Goal: Task Accomplishment & Management: Use online tool/utility

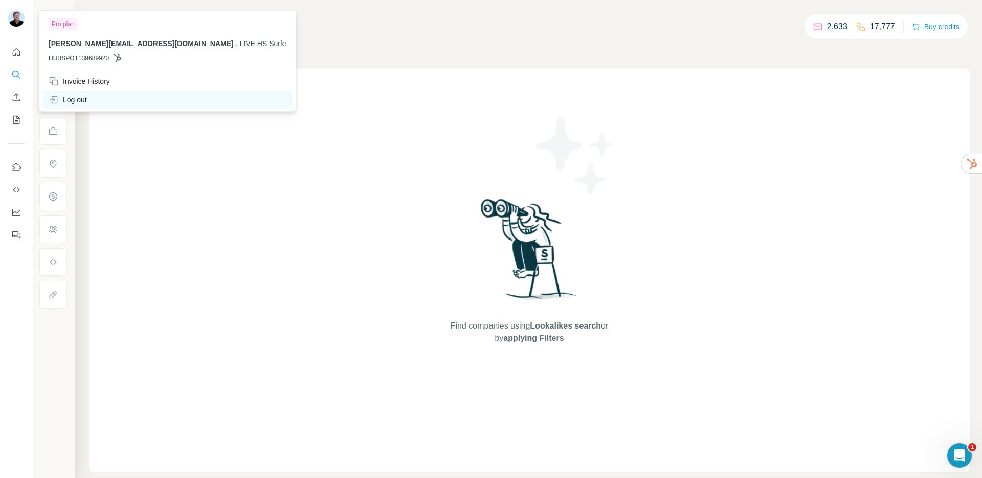
click at [72, 98] on div "Log out" at bounding box center [68, 100] width 38 height 10
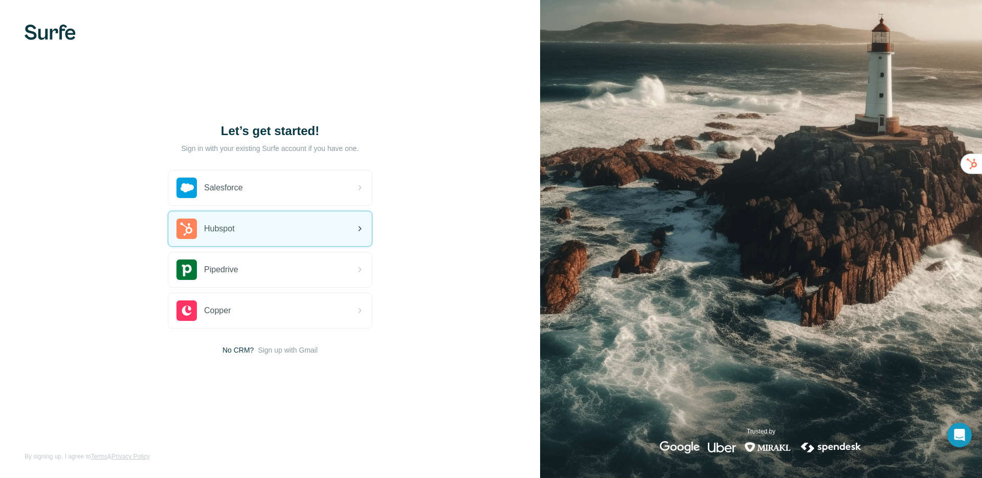
click at [224, 238] on div "Hubspot" at bounding box center [205, 228] width 58 height 20
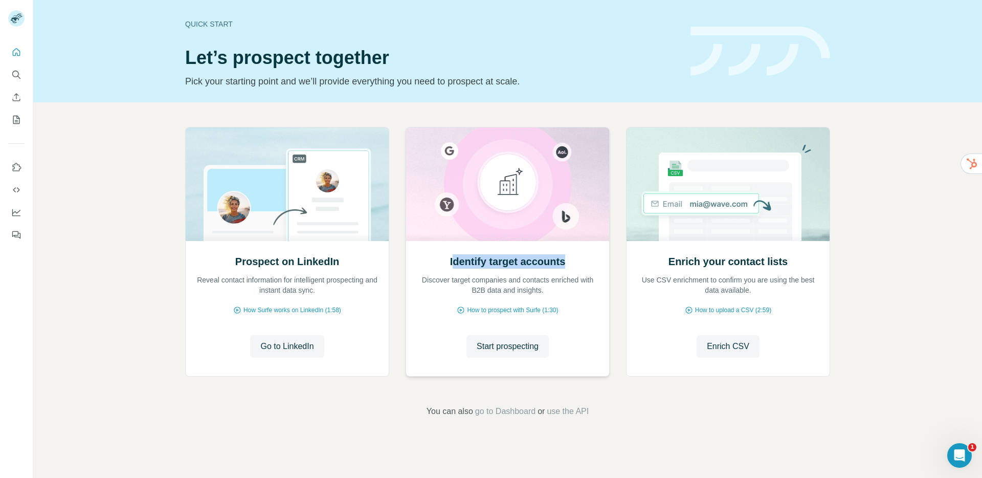
drag, startPoint x: 449, startPoint y: 260, endPoint x: 567, endPoint y: 255, distance: 117.7
click at [566, 255] on h2 "Identify target accounts" at bounding box center [508, 261] width 116 height 14
drag, startPoint x: 669, startPoint y: 260, endPoint x: 789, endPoint y: 259, distance: 120.2
click at [789, 259] on div "Enrich your contact lists Use CSV enrichment to confirm you are using the best …" at bounding box center [728, 274] width 183 height 41
click at [585, 413] on span "use the API" at bounding box center [568, 411] width 42 height 12
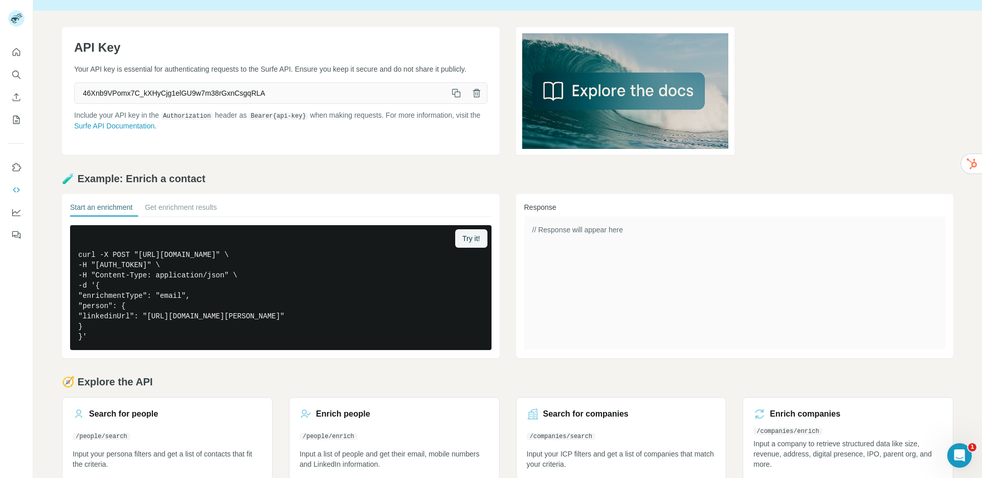
scroll to position [38, 0]
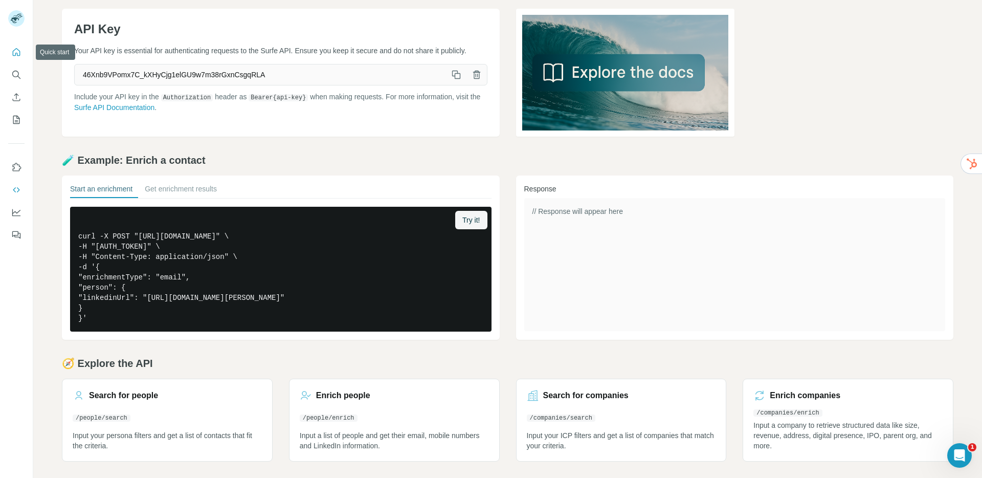
click at [18, 50] on icon "Quick start" at bounding box center [16, 52] width 10 height 10
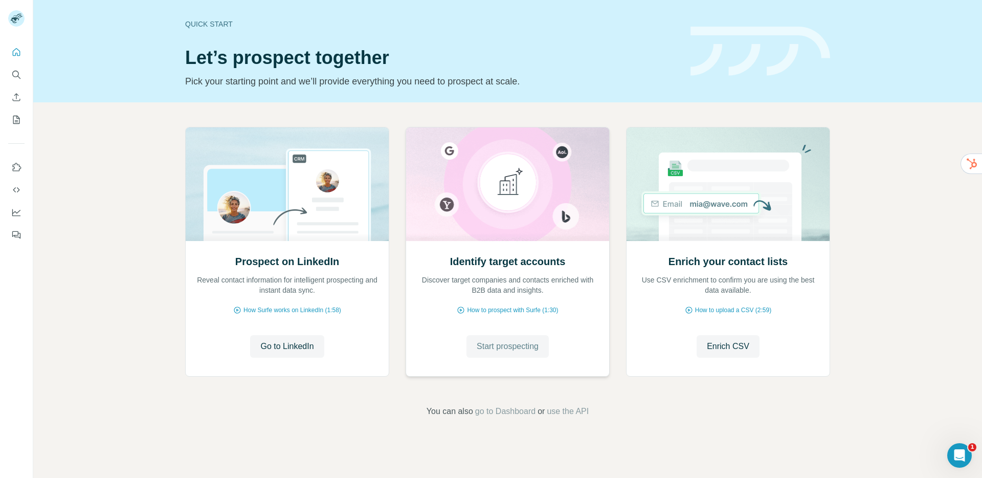
click at [490, 345] on span "Start prospecting" at bounding box center [508, 346] width 62 height 12
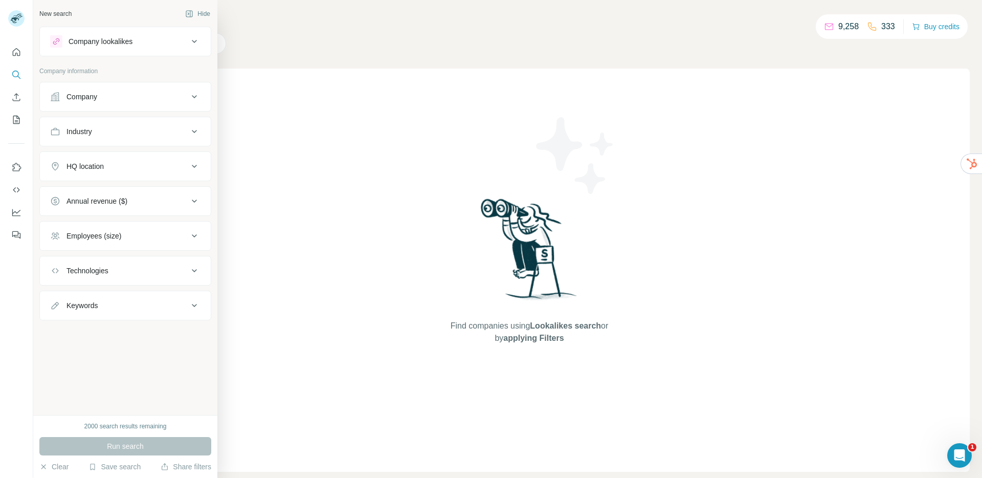
click at [116, 43] on div "Company lookalikes" at bounding box center [101, 41] width 64 height 10
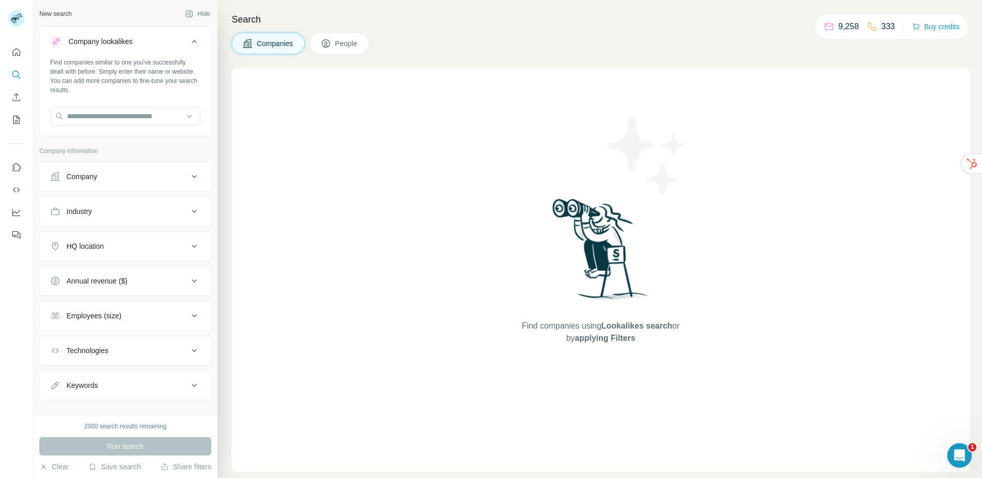
click at [111, 184] on button "Company" at bounding box center [125, 176] width 171 height 25
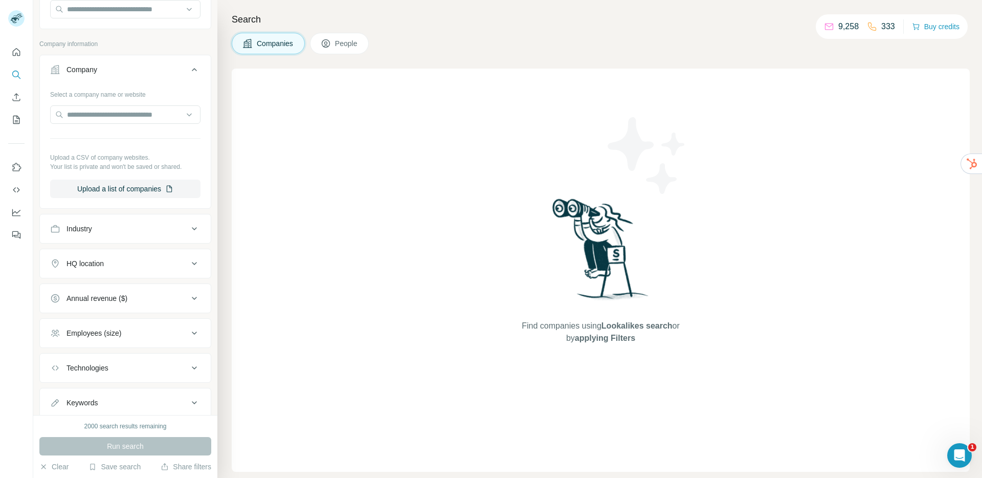
click at [115, 230] on div "Industry" at bounding box center [119, 228] width 138 height 10
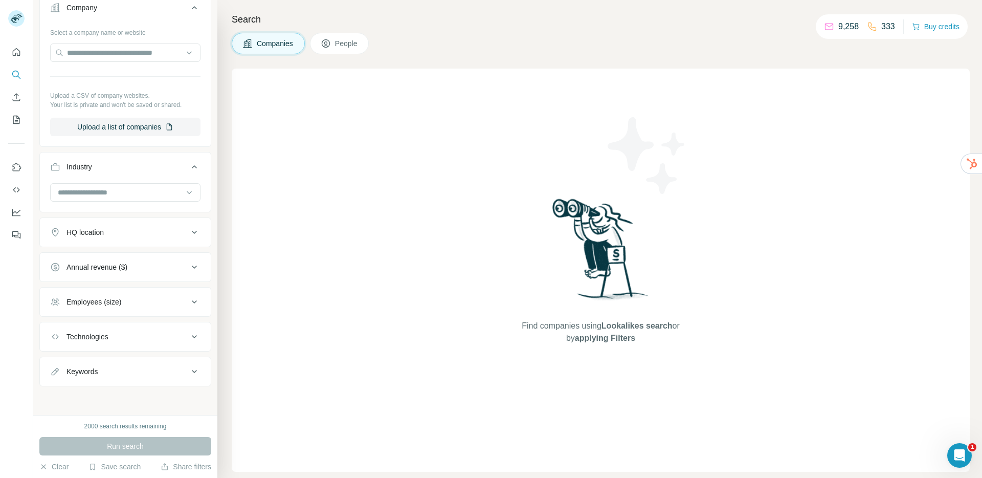
click at [116, 233] on div "HQ location" at bounding box center [119, 232] width 138 height 10
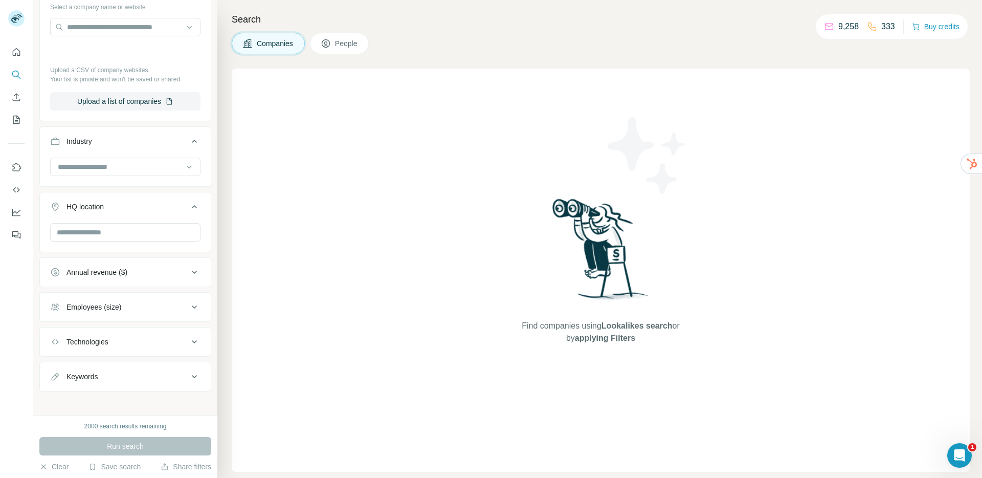
scroll to position [199, 0]
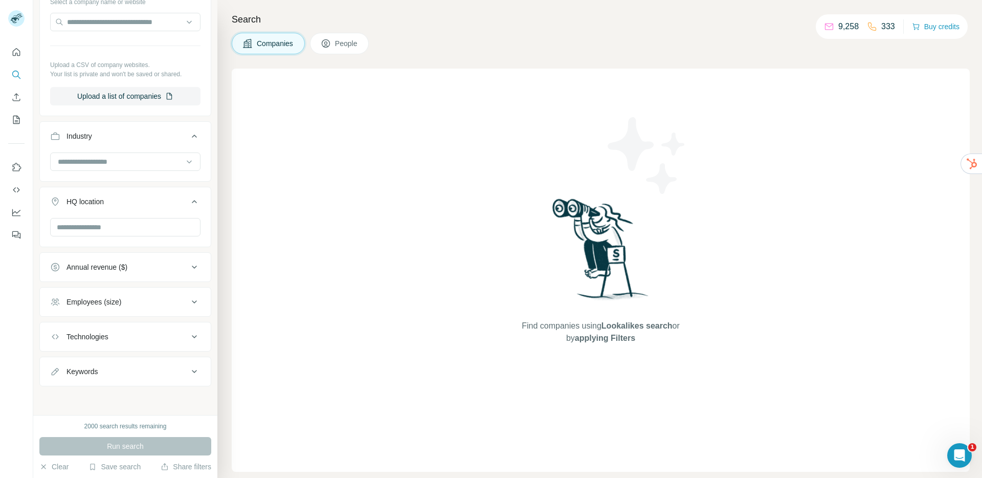
click at [133, 265] on div "Annual revenue ($)" at bounding box center [119, 267] width 138 height 10
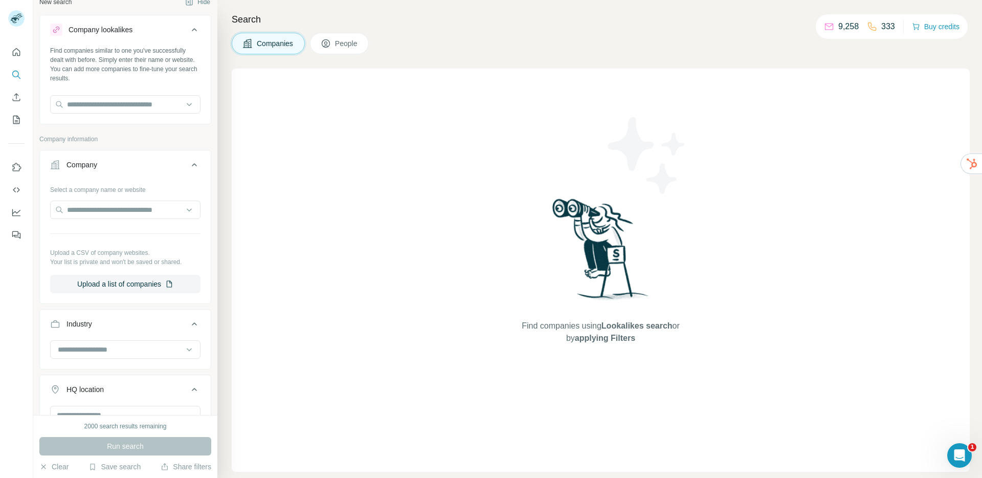
scroll to position [0, 0]
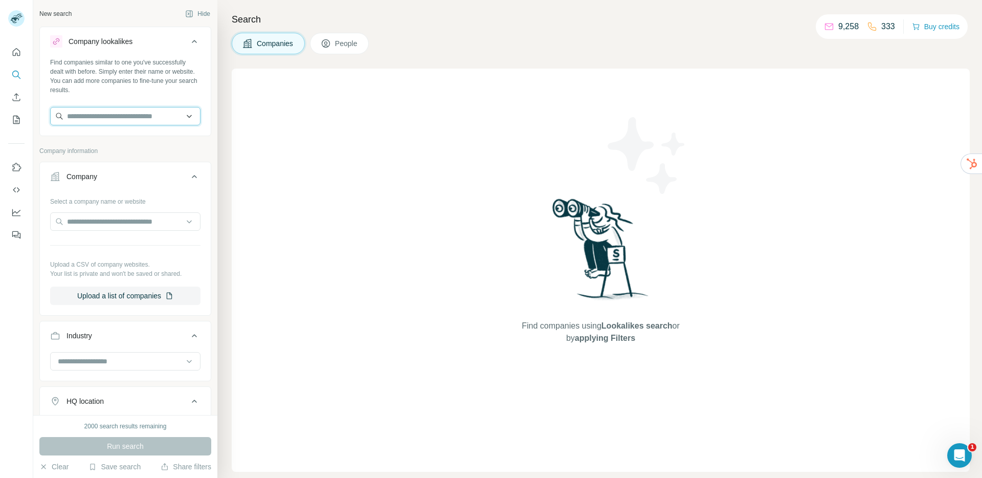
click at [117, 119] on input "text" at bounding box center [125, 116] width 150 height 18
click at [114, 120] on input "text" at bounding box center [125, 116] width 150 height 18
click at [102, 119] on input "text" at bounding box center [125, 116] width 150 height 18
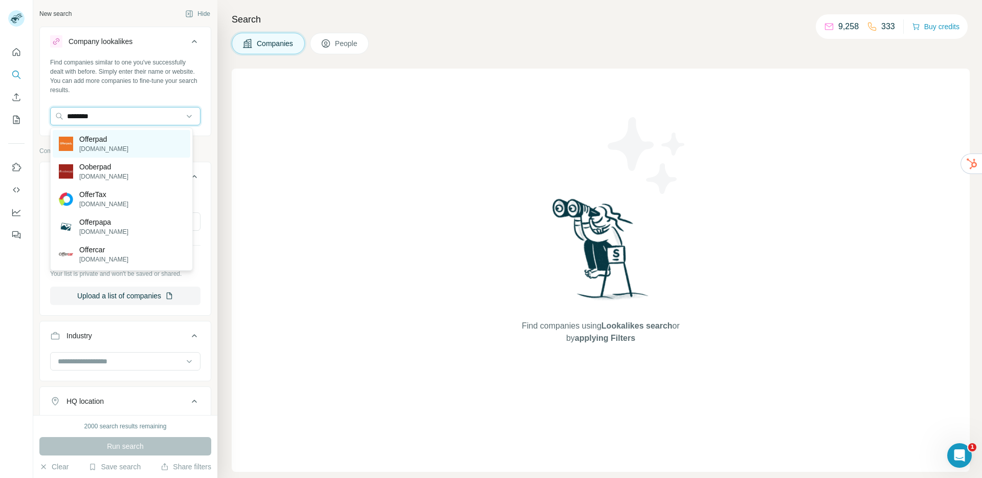
type input "********"
click at [118, 144] on div "Offerpad [DOMAIN_NAME]" at bounding box center [122, 144] width 138 height 28
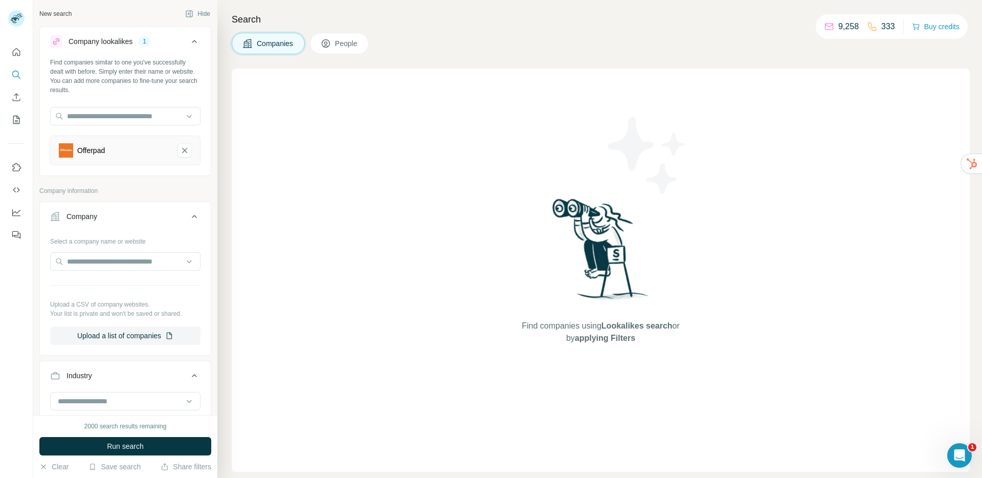
click at [128, 446] on span "Run search" at bounding box center [125, 446] width 37 height 10
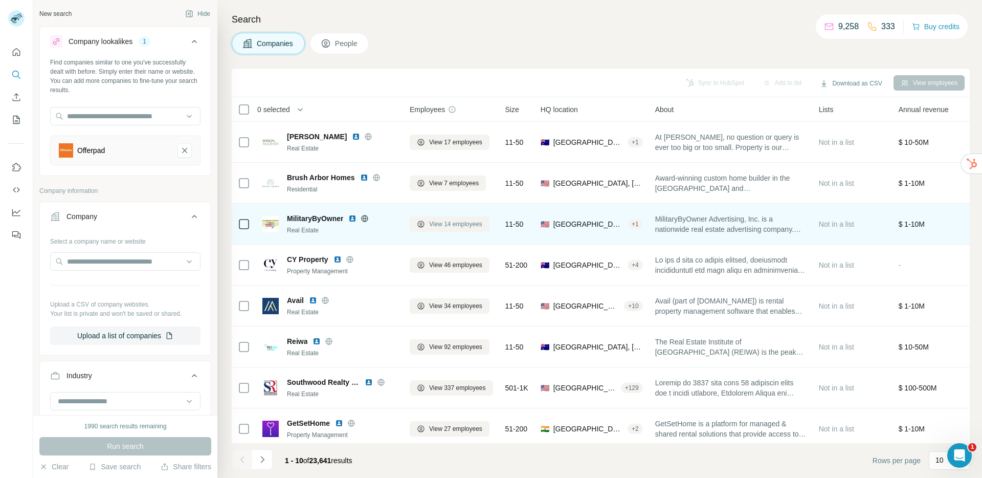
click at [435, 223] on span "View 14 employees" at bounding box center [455, 223] width 53 height 9
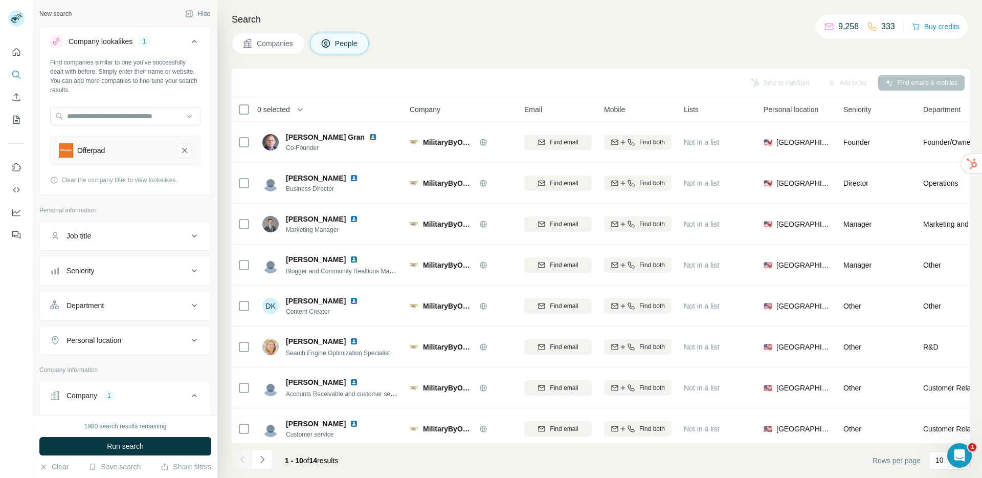
click at [115, 237] on div "Job title" at bounding box center [119, 236] width 138 height 10
click at [110, 300] on div "Seniority" at bounding box center [119, 301] width 138 height 10
click at [180, 150] on icon "Offerpad-remove-button" at bounding box center [184, 150] width 9 height 10
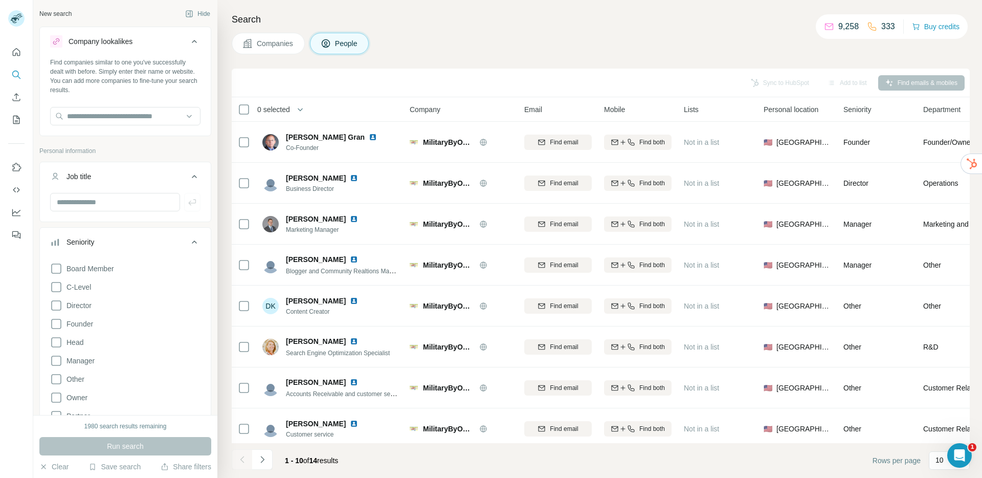
drag, startPoint x: 277, startPoint y: 50, endPoint x: 295, endPoint y: 44, distance: 19.2
click at [277, 51] on button "Companies" at bounding box center [268, 43] width 73 height 21
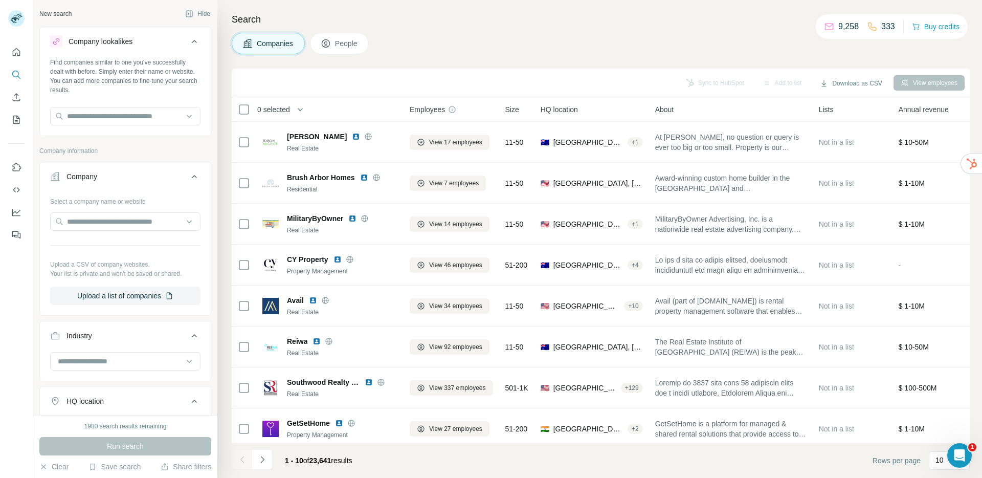
click at [333, 44] on button "People" at bounding box center [339, 43] width 59 height 21
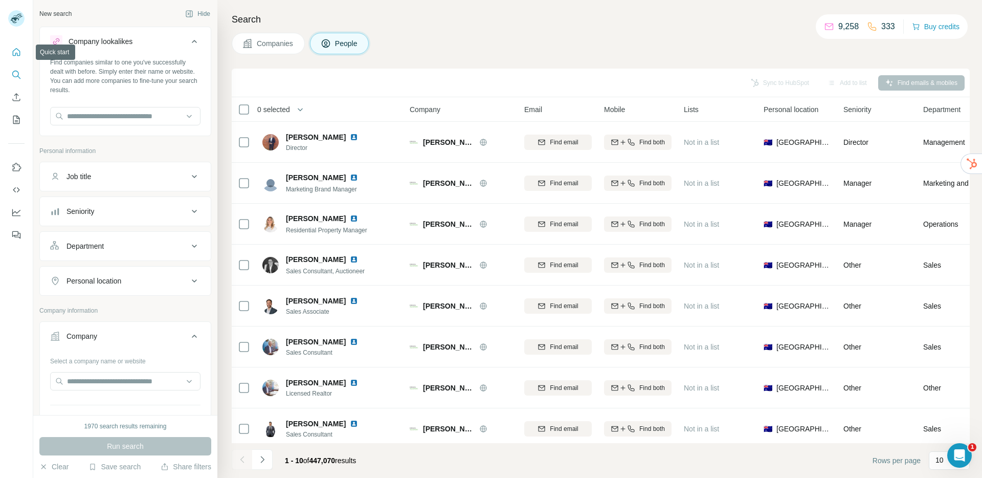
click at [11, 53] on icon "Quick start" at bounding box center [16, 52] width 10 height 10
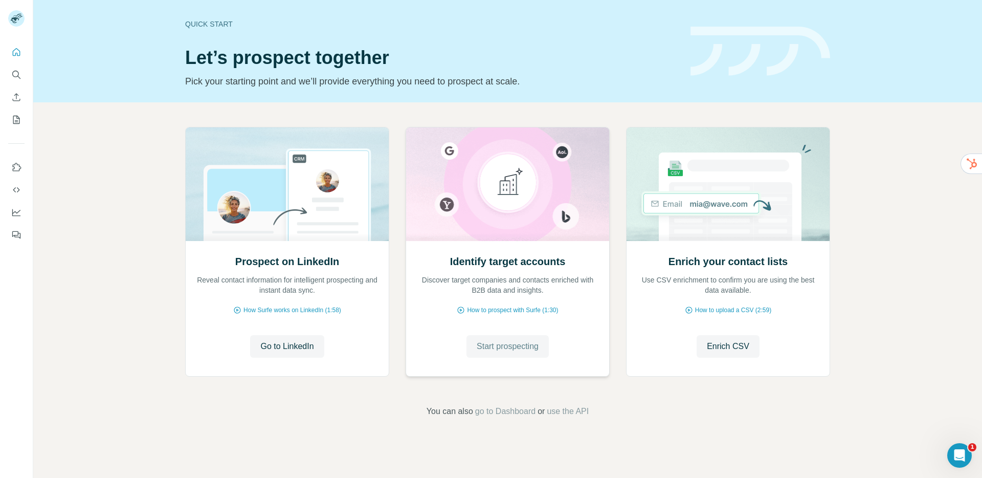
click at [508, 352] on button "Start prospecting" at bounding box center [507, 346] width 82 height 22
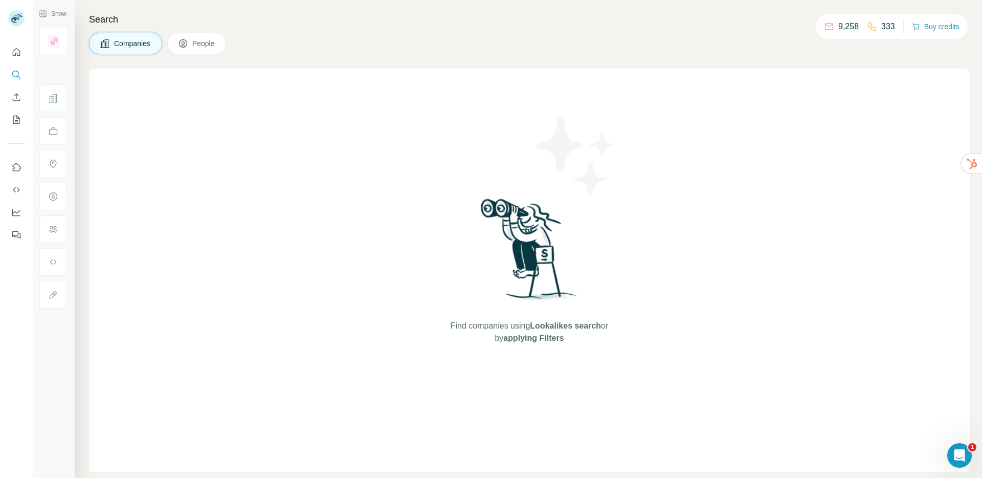
click at [199, 43] on span "People" at bounding box center [204, 43] width 24 height 10
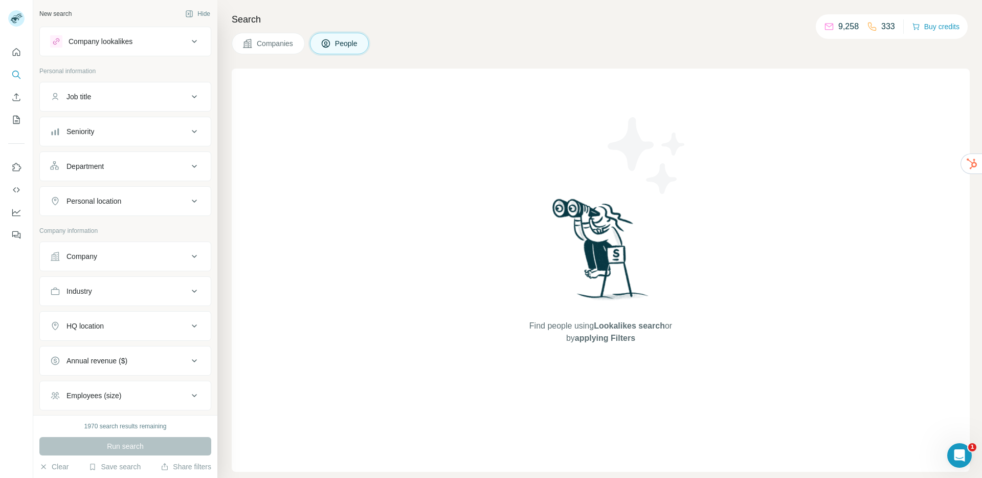
click at [110, 93] on div "Job title" at bounding box center [119, 97] width 138 height 10
click at [104, 129] on input "text" at bounding box center [115, 122] width 130 height 18
type input "**********"
click at [184, 124] on button "button" at bounding box center [192, 122] width 16 height 18
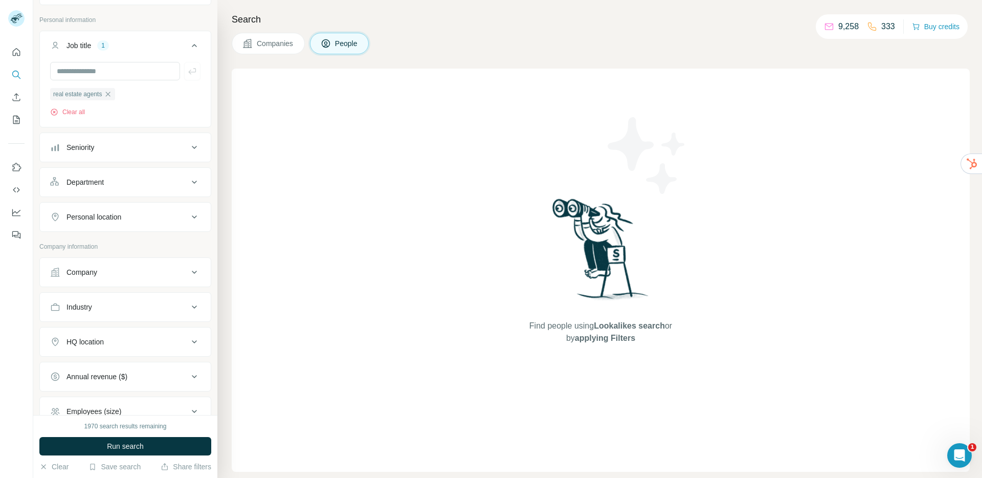
scroll to position [65, 0]
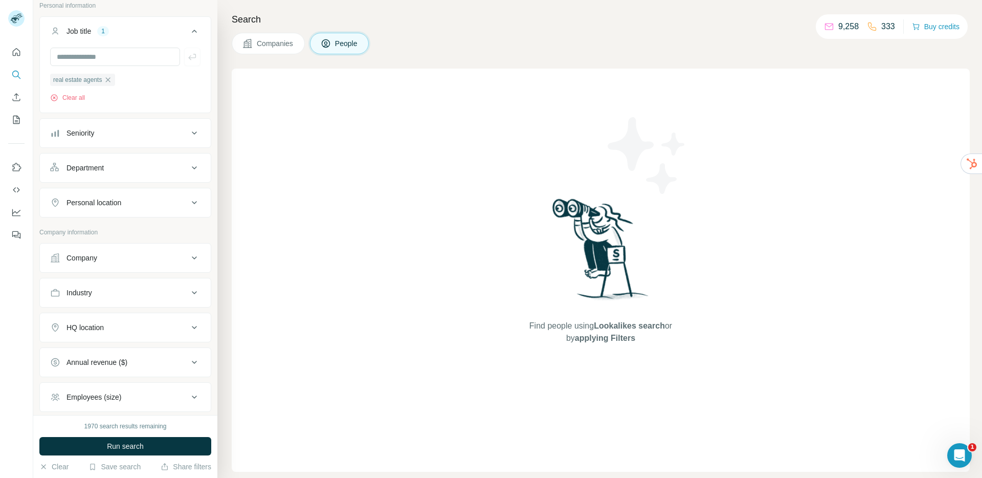
click at [101, 200] on div "Personal location" at bounding box center [93, 202] width 55 height 10
click at [117, 226] on input "text" at bounding box center [125, 228] width 150 height 18
click at [128, 224] on input "******" at bounding box center [125, 228] width 150 height 18
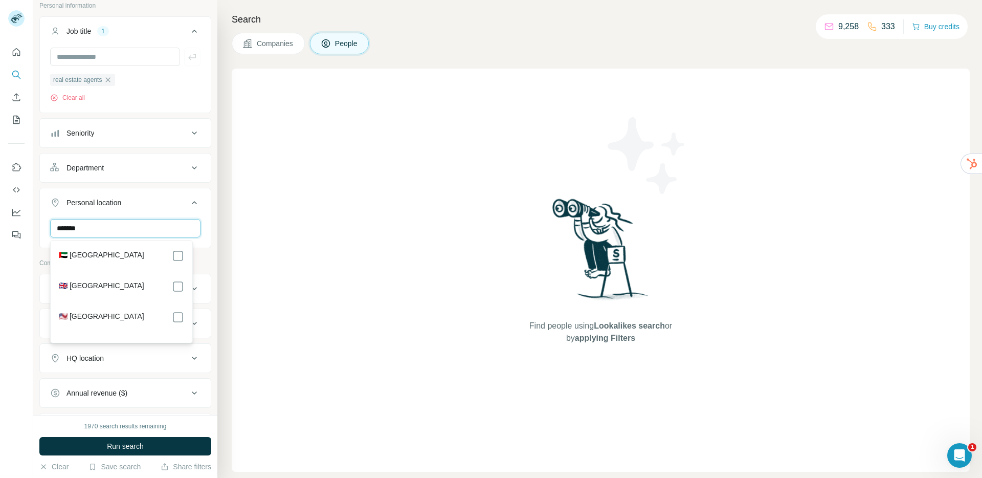
type input "******"
click at [173, 445] on button "Run search" at bounding box center [125, 446] width 172 height 18
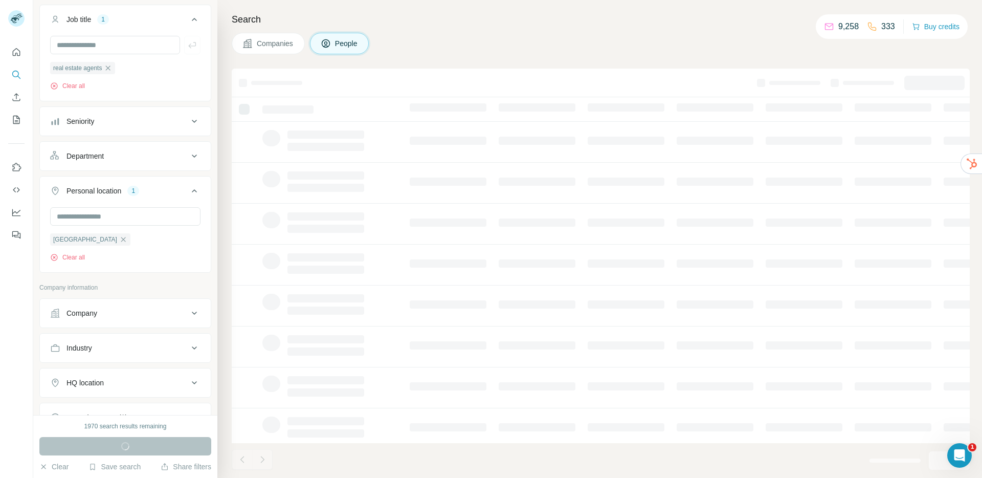
scroll to position [82, 0]
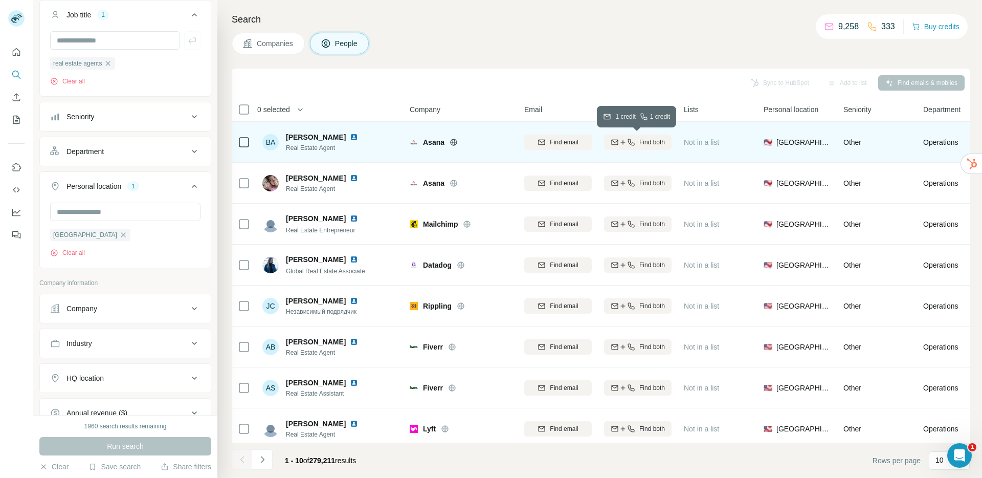
click at [624, 142] on icon "button" at bounding box center [623, 142] width 8 height 8
click at [767, 83] on div "Sync to HubSpot Add to list Find emails & mobiles" at bounding box center [601, 83] width 728 height 18
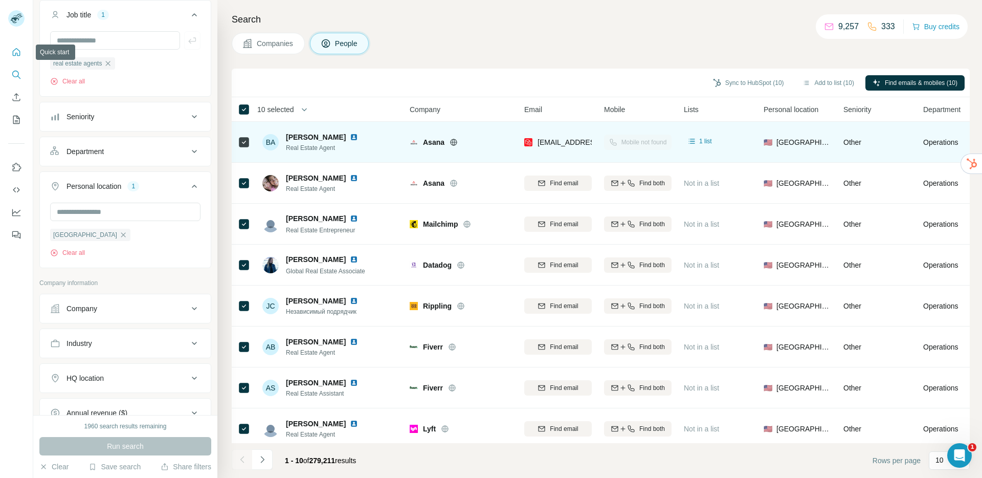
click at [22, 55] on button "Quick start" at bounding box center [16, 52] width 16 height 18
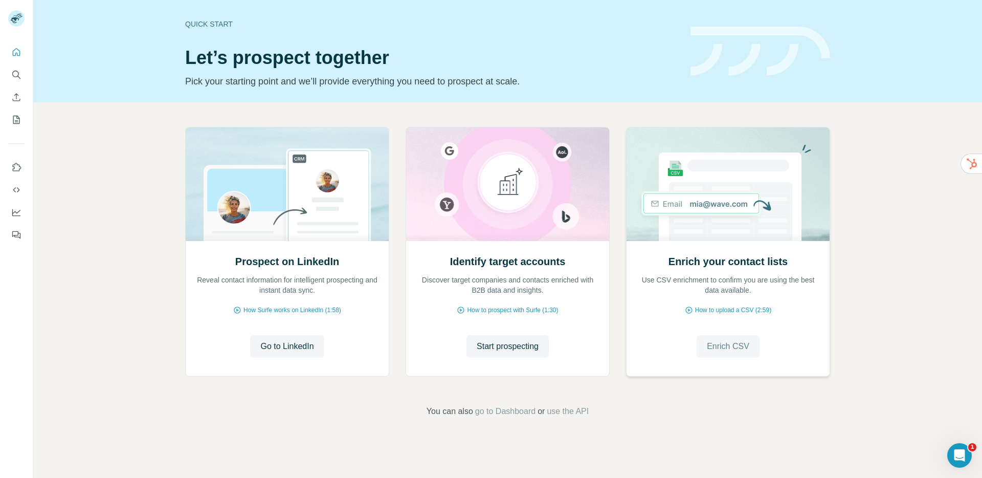
click at [719, 348] on span "Enrich CSV" at bounding box center [728, 346] width 42 height 12
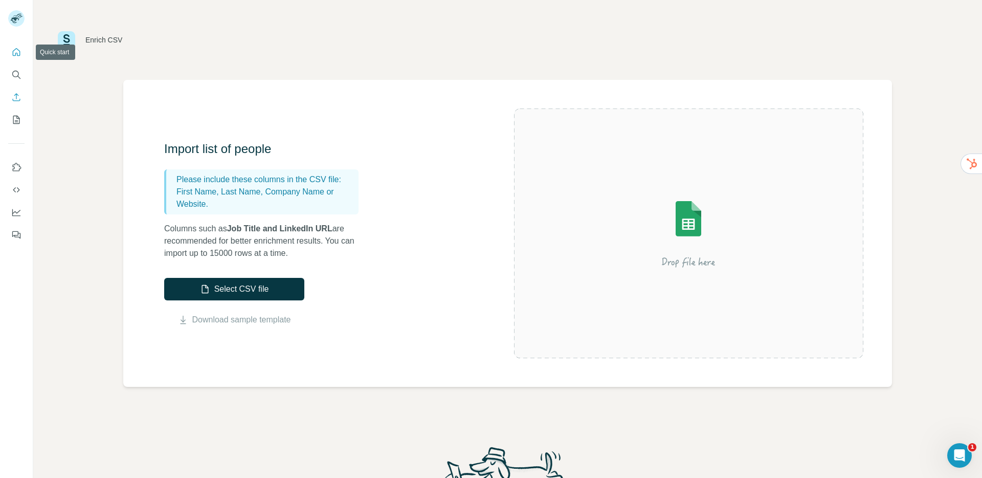
click at [15, 55] on icon "Quick start" at bounding box center [17, 52] width 8 height 8
